Goal: Task Accomplishment & Management: Manage account settings

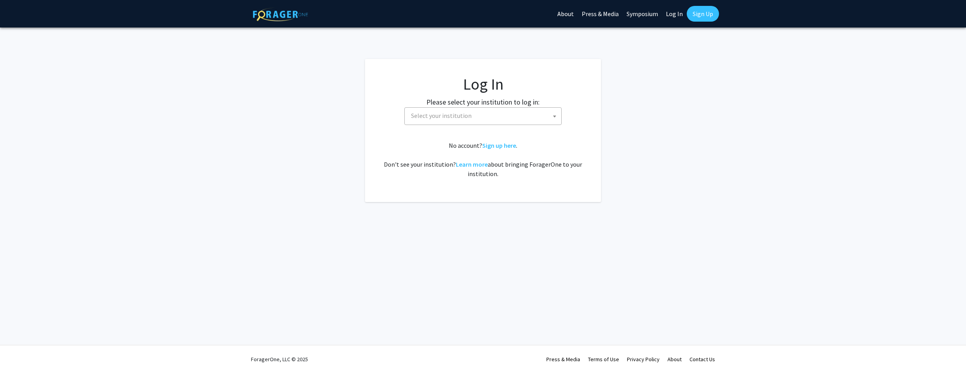
select select
click at [555, 111] on span at bounding box center [555, 116] width 8 height 17
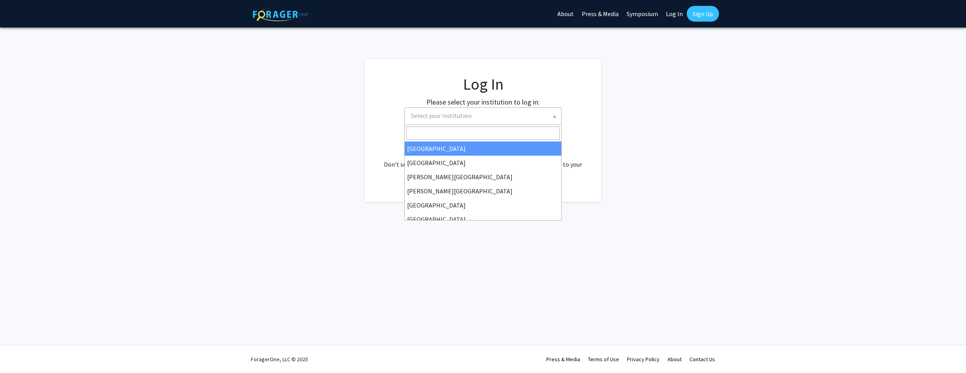
type input "u"
type input "k"
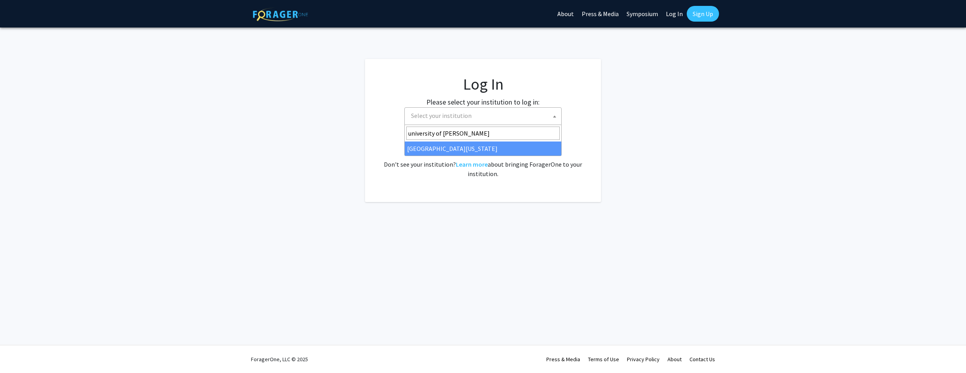
type input "university of ken"
select select "13"
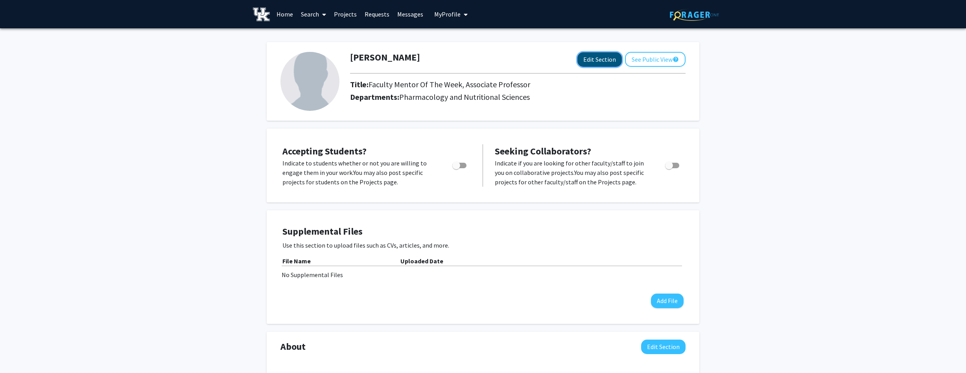
click at [586, 61] on button "Edit Section" at bounding box center [600, 59] width 44 height 15
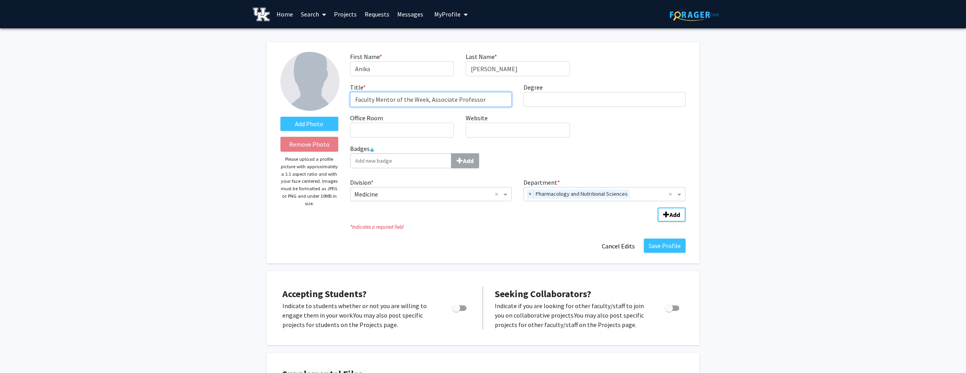
drag, startPoint x: 486, startPoint y: 102, endPoint x: 324, endPoint y: 94, distance: 162.4
click at [324, 94] on form "Add Photo Remove Photo Please upload a profile picture with approximately a 1:1…" at bounding box center [483, 153] width 417 height 202
type input "Professor"
click at [554, 108] on div "First Name * required [PERSON_NAME] Last Name * required [PERSON_NAME] Title * …" at bounding box center [517, 98] width 347 height 92
click at [554, 102] on input "Degree required" at bounding box center [605, 99] width 162 height 15
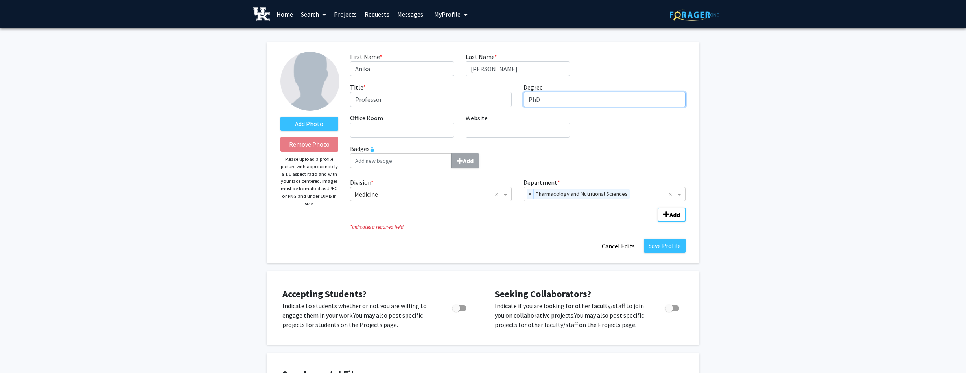
type input "PhD"
click at [413, 129] on input "Office Room required" at bounding box center [402, 130] width 104 height 15
type input "HKRB"
click at [514, 133] on input "Website required" at bounding box center [518, 130] width 104 height 15
paste input "[URL][DOMAIN_NAME]"
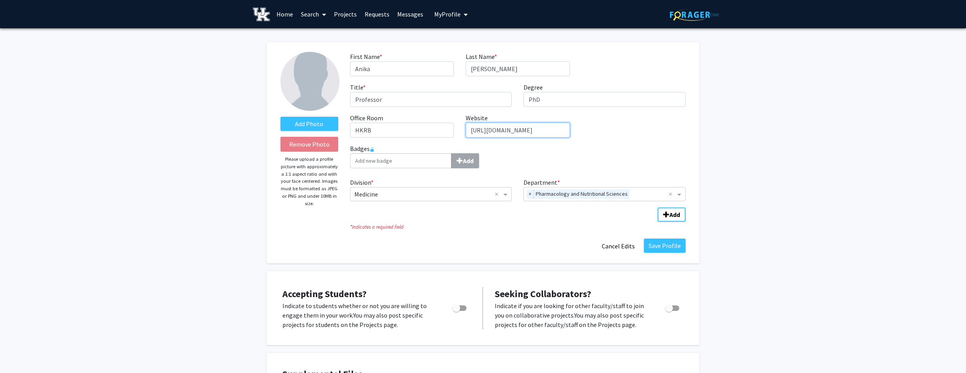
type input "[URL][DOMAIN_NAME]"
click at [674, 217] on b "Add" at bounding box center [675, 215] width 11 height 8
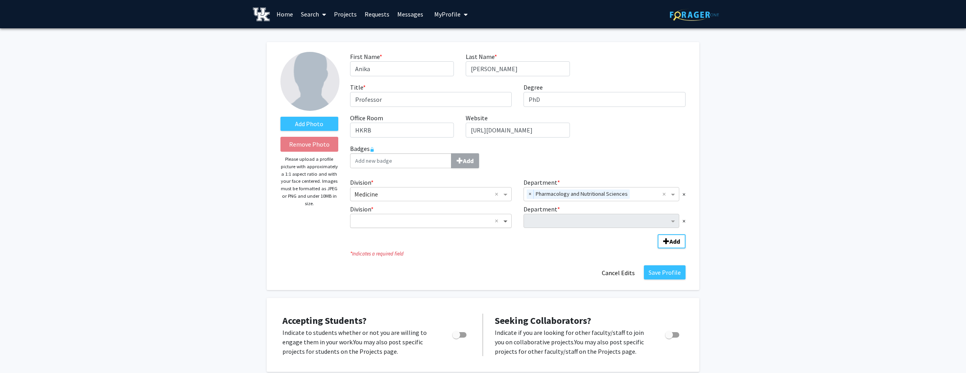
click at [507, 224] on span "Division" at bounding box center [507, 220] width 10 height 9
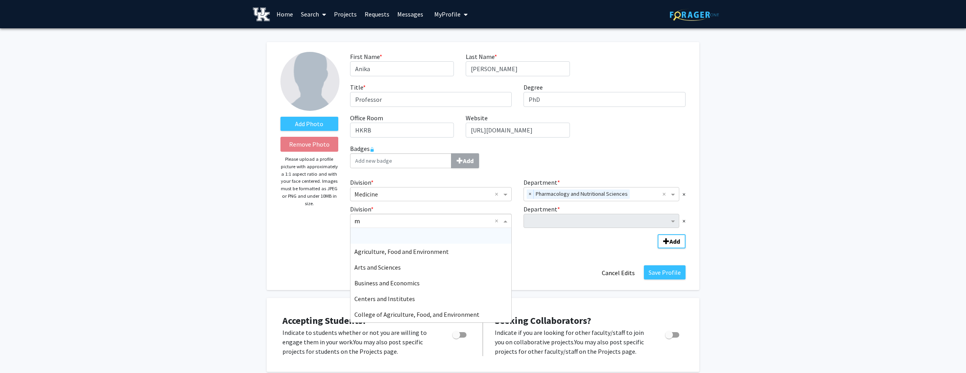
type input "me"
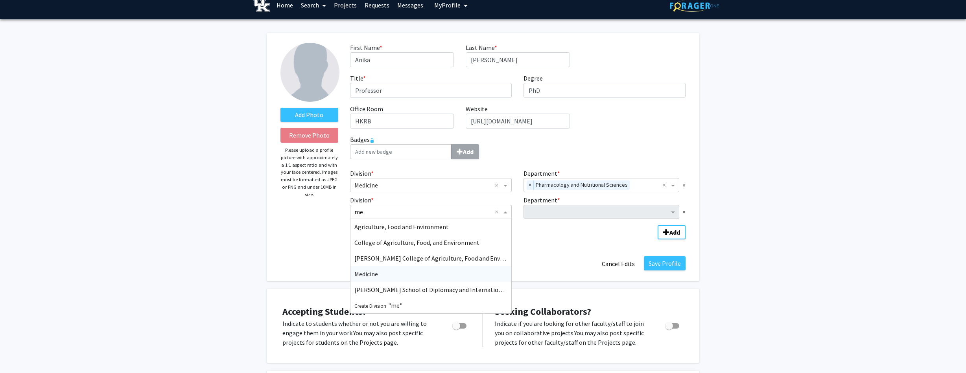
scroll to position [10, 0]
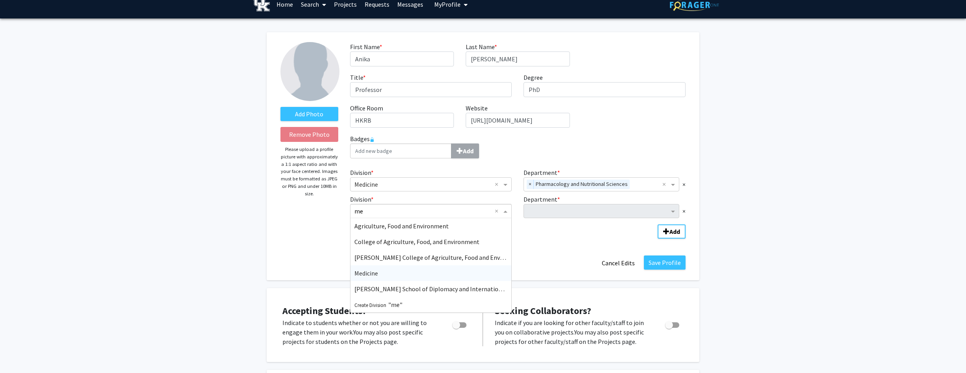
click at [414, 278] on div "Medicine" at bounding box center [431, 274] width 161 height 16
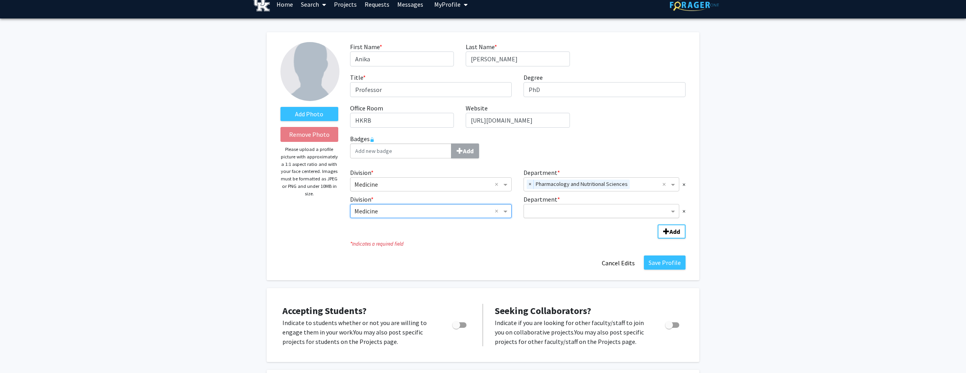
click at [653, 213] on input "Department" at bounding box center [598, 211] width 141 height 9
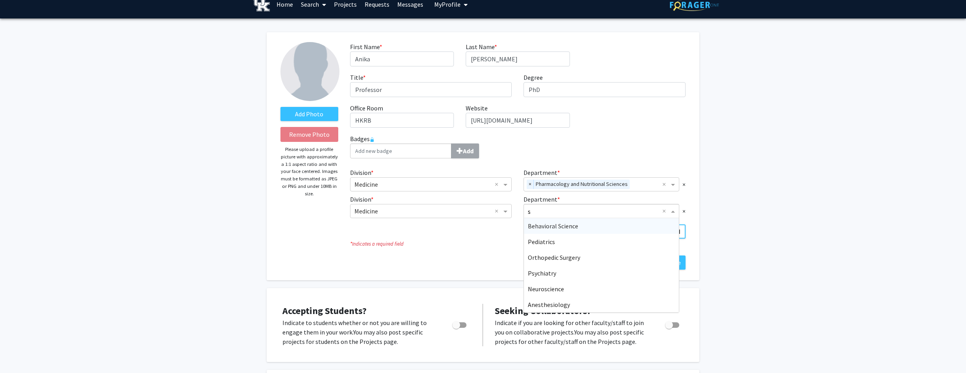
type input "sa"
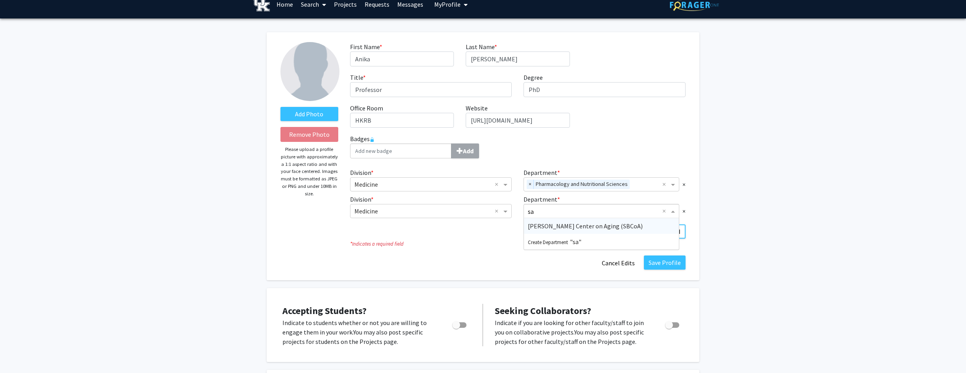
click at [612, 227] on span "[PERSON_NAME] Center on Aging (SBCoA)" at bounding box center [585, 226] width 115 height 8
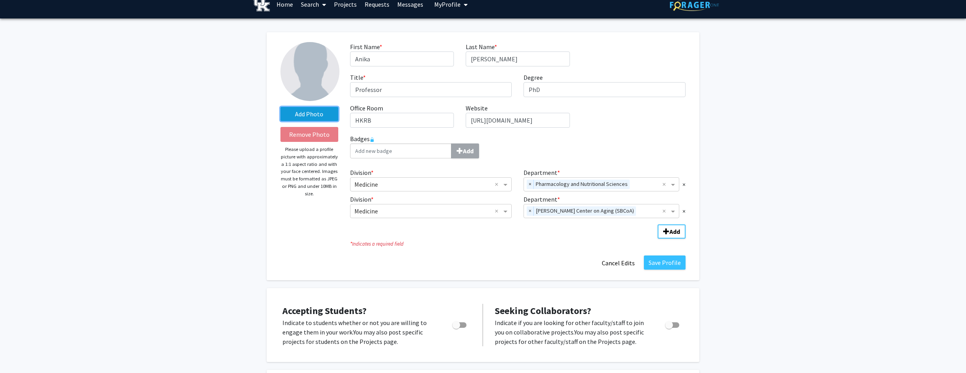
click at [297, 117] on label "Add Photo" at bounding box center [310, 114] width 58 height 14
click at [0, 0] on input "Add Photo" at bounding box center [0, 0] width 0 height 0
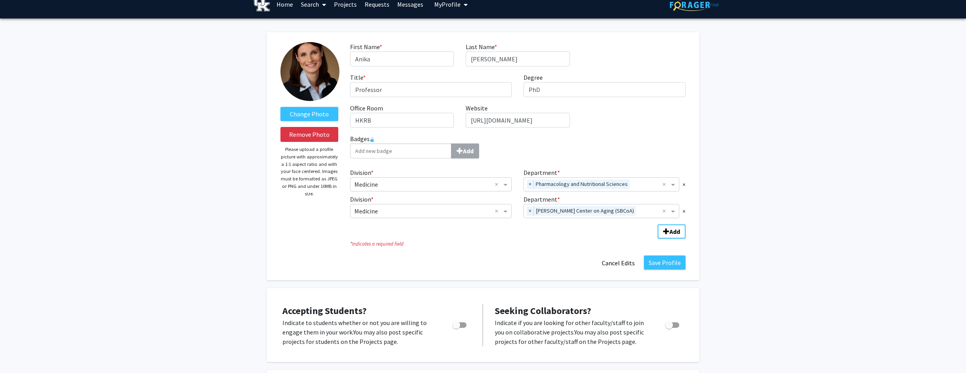
click at [306, 67] on img at bounding box center [310, 71] width 59 height 59
click at [314, 67] on img at bounding box center [310, 71] width 59 height 59
click at [669, 256] on button "Save Profile" at bounding box center [665, 263] width 42 height 14
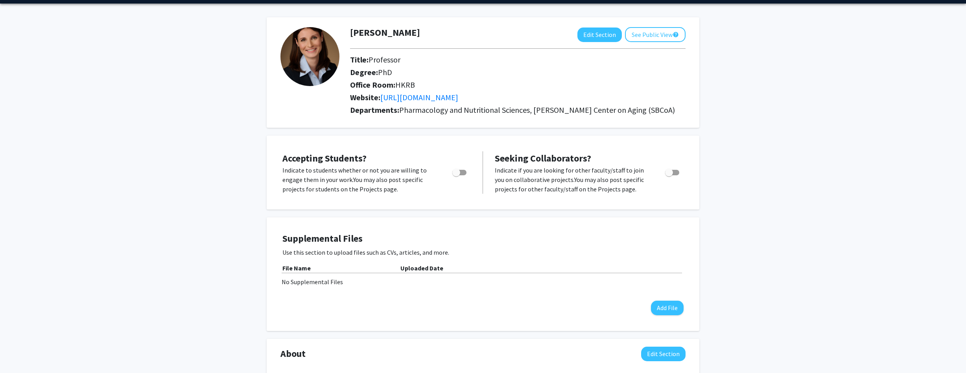
scroll to position [26, 0]
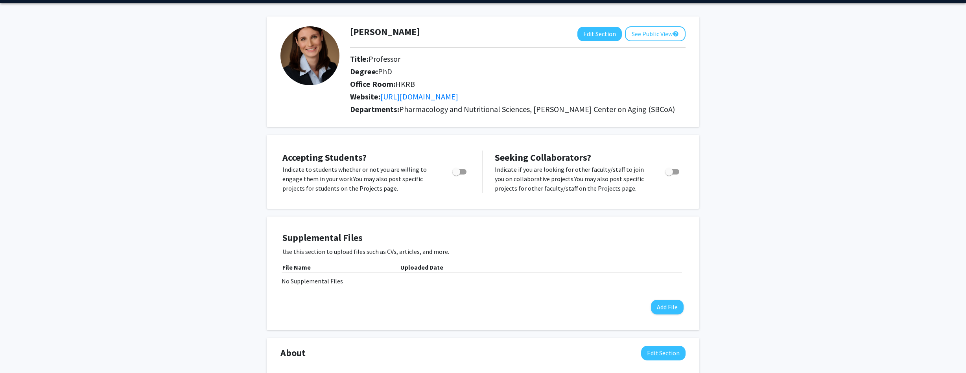
click at [461, 172] on span "Toggle" at bounding box center [460, 172] width 14 height 6
click at [456, 175] on input "Would you like to permit student requests?" at bounding box center [456, 175] width 0 height 0
checkbox input "true"
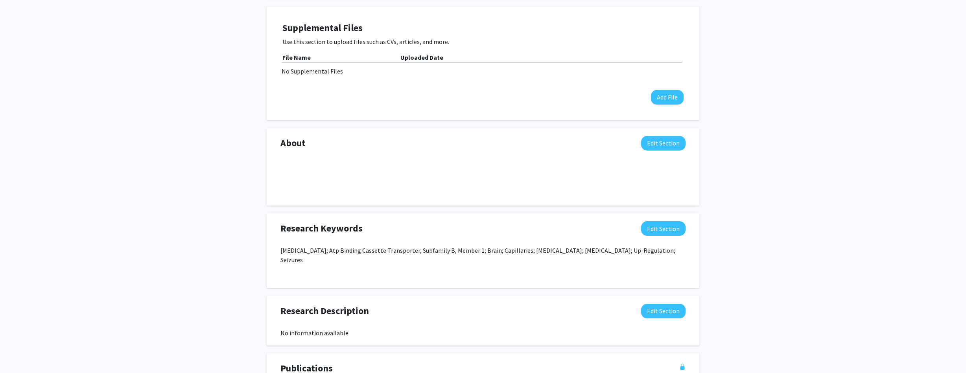
scroll to position [236, 0]
click at [659, 148] on button "Edit Section" at bounding box center [663, 142] width 44 height 15
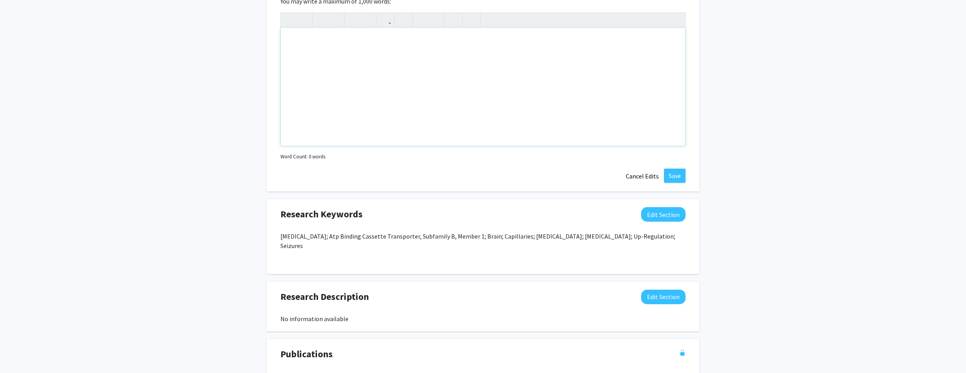
scroll to position [396, 0]
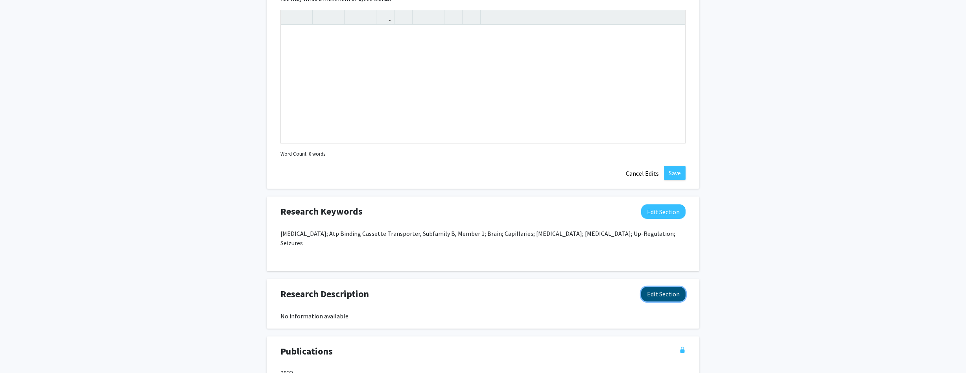
click at [672, 287] on button "Edit Section" at bounding box center [663, 294] width 44 height 15
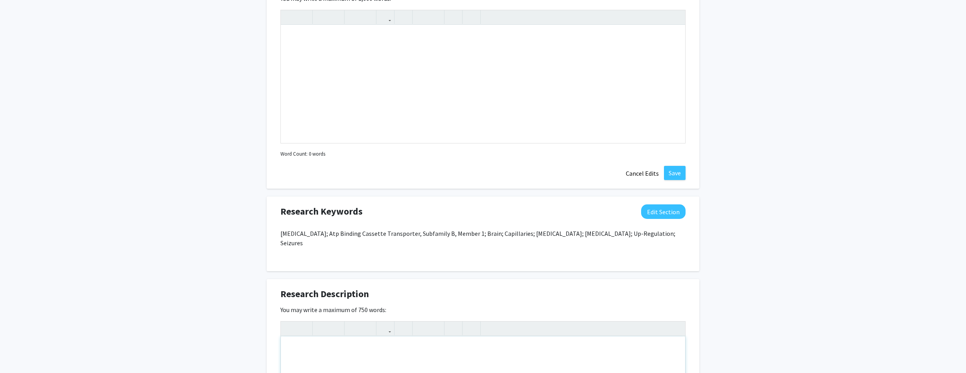
paste div "Note to users with screen readers: Please deactivate our accessibility plugin f…"
type textarea "<p>My research program is focused on developing novel therapeutic strategies to…"
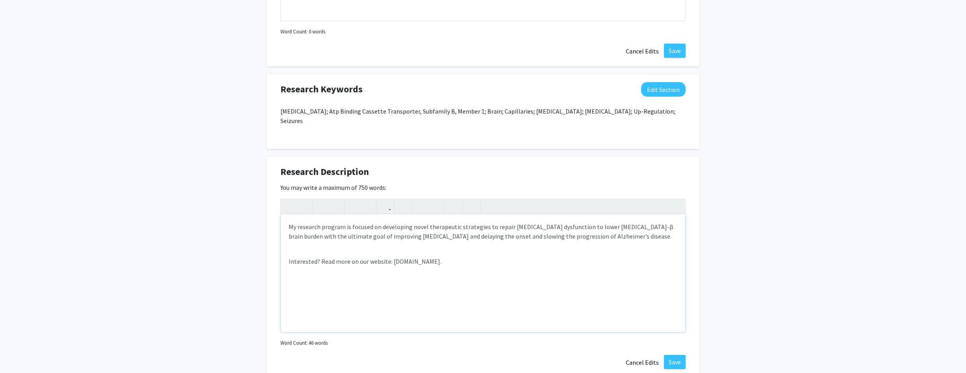
scroll to position [522, 0]
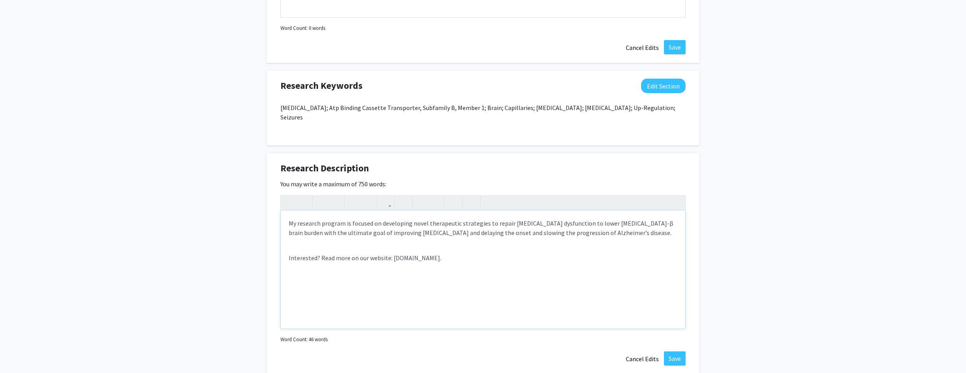
click at [308, 237] on div "My research program is focused on developing novel therapeutic strategies to re…" at bounding box center [483, 270] width 405 height 118
type textarea "<p>My research program is focused on developing novel therapeutic strategies to…"
click at [676, 352] on button "Save" at bounding box center [675, 359] width 22 height 14
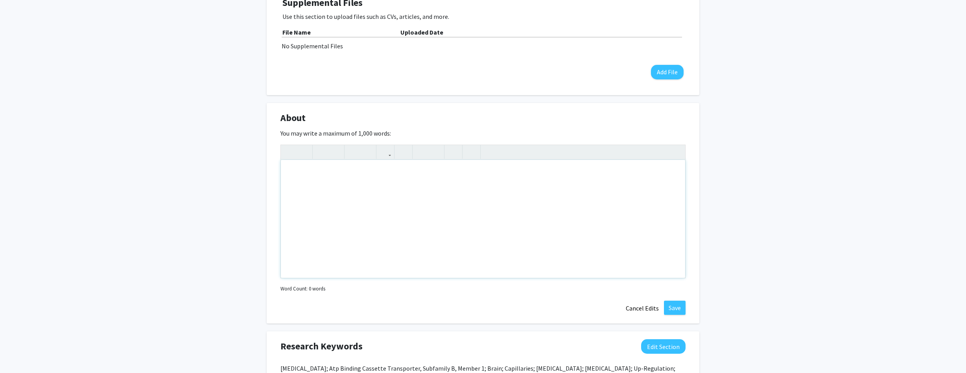
scroll to position [263, 0]
click at [339, 177] on div "Note to users with screen readers: Please deactivate our accessibility plugin f…" at bounding box center [483, 217] width 405 height 118
paste div "Note to users with screen readers: Please deactivate our accessibility plugin f…"
type textarea "<l>I dolo si am Consect adi elits do Eiusmodtem in utlab etdolore, magna al eni…"
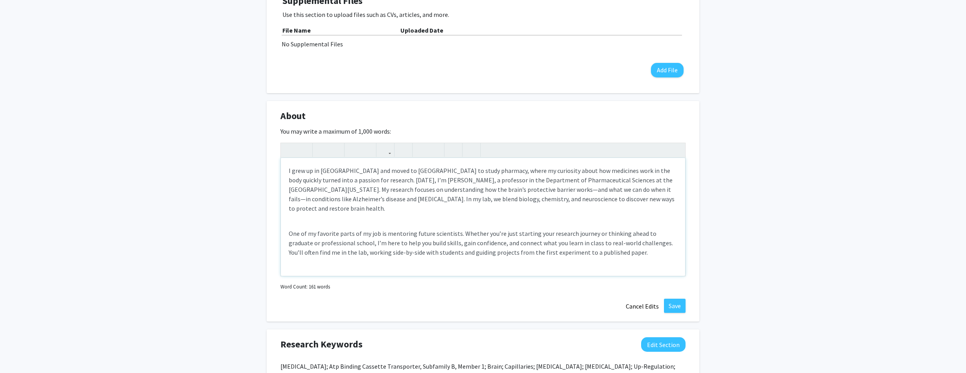
click at [461, 172] on p "I grew up in [GEOGRAPHIC_DATA] and moved to [GEOGRAPHIC_DATA] to study pharmacy…" at bounding box center [483, 189] width 389 height 47
drag, startPoint x: 545, startPoint y: 172, endPoint x: 653, endPoint y: 190, distance: 109.4
click at [571, 171] on p "I grew up in [GEOGRAPHIC_DATA] and moved to [GEOGRAPHIC_DATA] to study pharmacy…" at bounding box center [483, 189] width 389 height 47
drag, startPoint x: 362, startPoint y: 181, endPoint x: 435, endPoint y: 181, distance: 73.2
click at [435, 181] on p "I grew up in [GEOGRAPHIC_DATA] and moved to [GEOGRAPHIC_DATA] to study pharmacy…" at bounding box center [483, 189] width 389 height 47
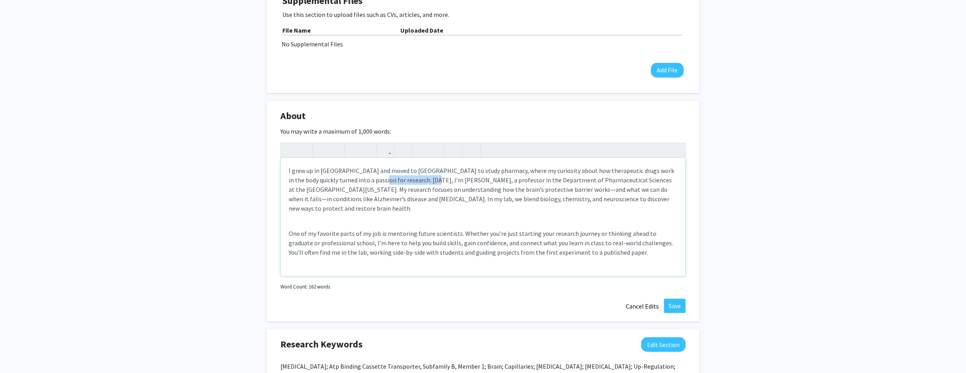
drag, startPoint x: 361, startPoint y: 181, endPoint x: 410, endPoint y: 181, distance: 49.6
click at [410, 181] on p "I grew up in [GEOGRAPHIC_DATA] and moved to [GEOGRAPHIC_DATA] to study pharmacy…" at bounding box center [483, 189] width 389 height 47
click at [355, 208] on div "I grew up in [GEOGRAPHIC_DATA] and moved to [GEOGRAPHIC_DATA] to study pharmacy…" at bounding box center [483, 217] width 405 height 118
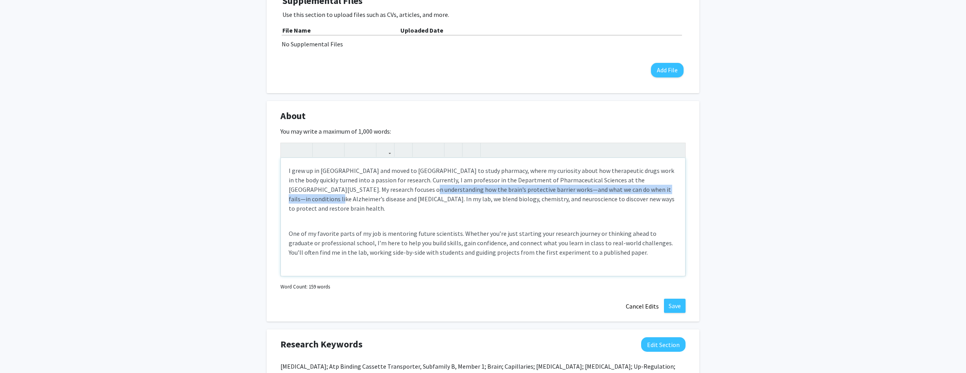
drag, startPoint x: 380, startPoint y: 192, endPoint x: 736, endPoint y: 189, distance: 356.1
click at [736, 189] on div "[PERSON_NAME] Edit Section See Public View help Title: Professor Degree: PhD Of…" at bounding box center [483, 281] width 966 height 1032
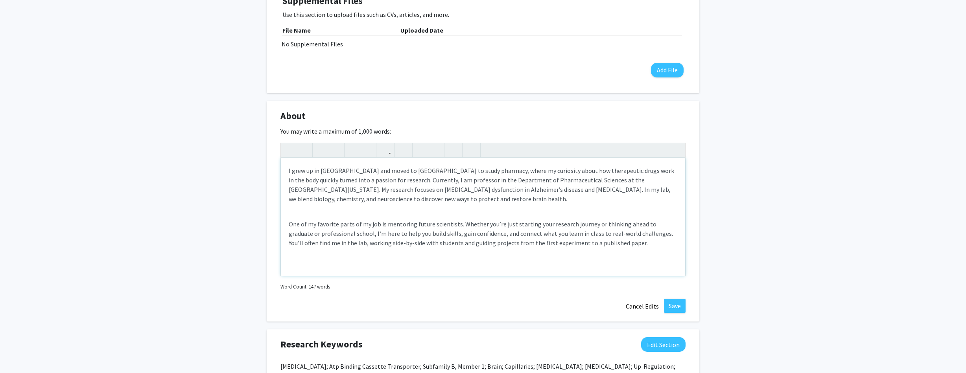
click at [289, 223] on p "One of my favorite parts of my job is mentoring future scientists. Whether you’…" at bounding box center [483, 243] width 389 height 47
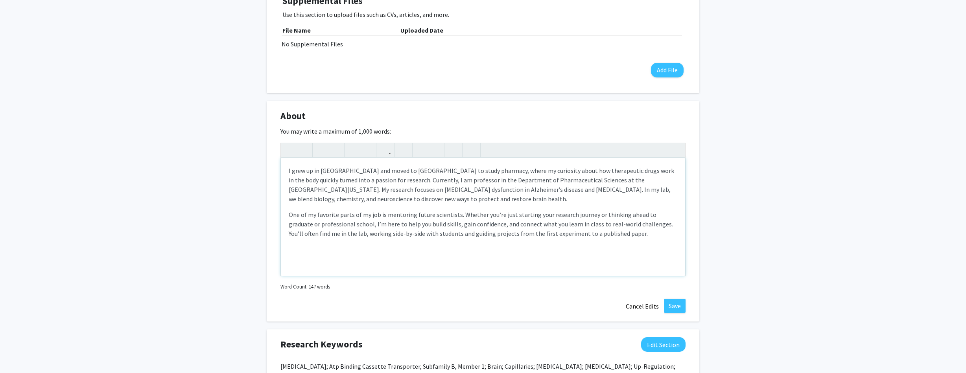
click at [491, 215] on p "One of my favorite parts of my job is mentoring future scientists. Whether you’…" at bounding box center [483, 233] width 389 height 47
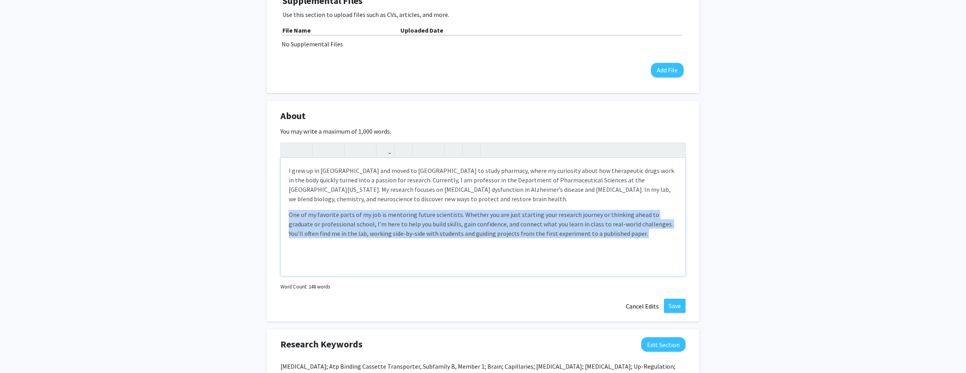
drag, startPoint x: 639, startPoint y: 242, endPoint x: 248, endPoint y: 218, distance: 391.0
click at [248, 218] on div "[PERSON_NAME] Edit Section See Public View help Title: Professor Degree: PhD Of…" at bounding box center [483, 281] width 966 height 1032
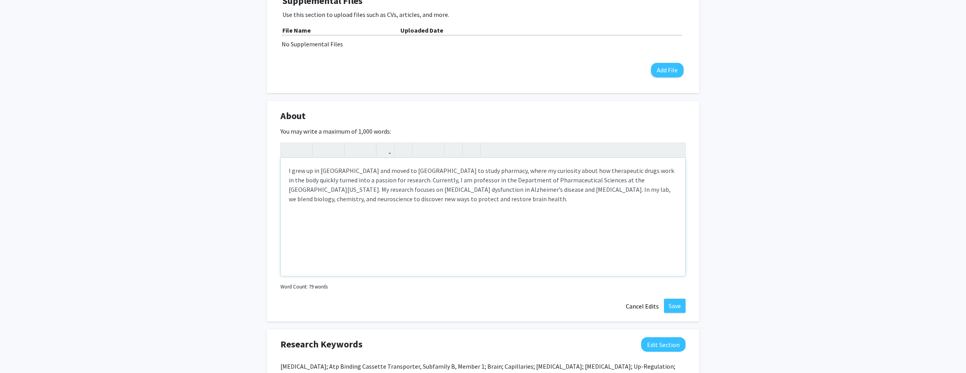
type textarea "<p>I grew up in [GEOGRAPHIC_DATA] and moved to [GEOGRAPHIC_DATA] to study pharm…"
click at [669, 301] on button "Save" at bounding box center [675, 306] width 22 height 14
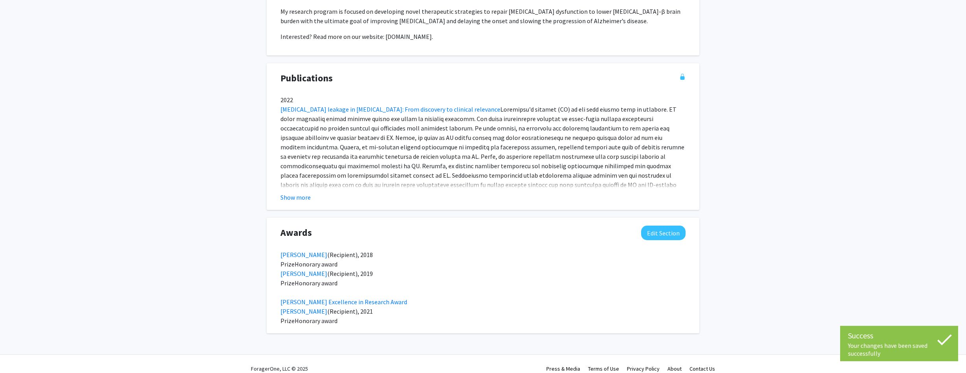
scroll to position [0, 0]
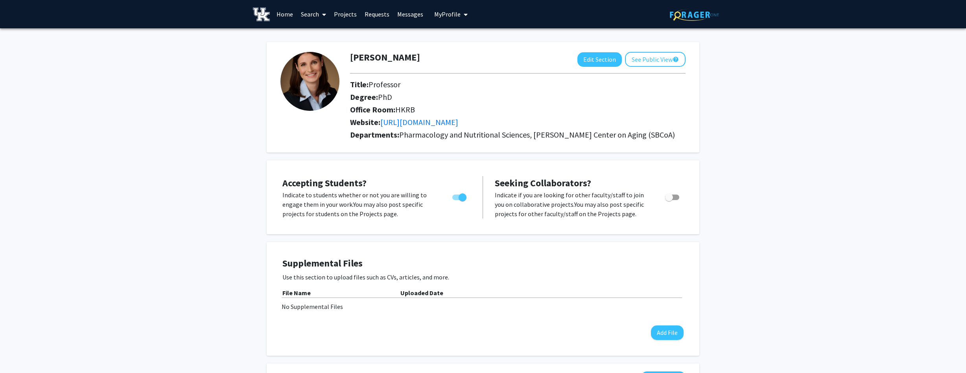
click at [320, 87] on img at bounding box center [310, 81] width 59 height 59
